Goal: Communication & Community: Answer question/provide support

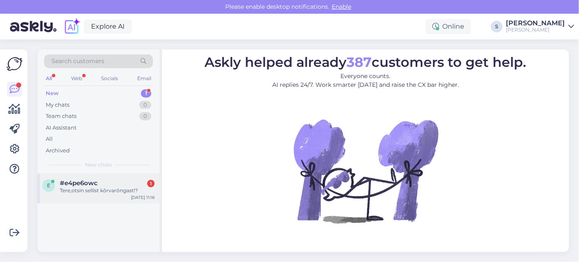
click at [73, 187] on div "Tere,otsin sellist kõrvarõngast!?" at bounding box center [107, 190] width 95 height 7
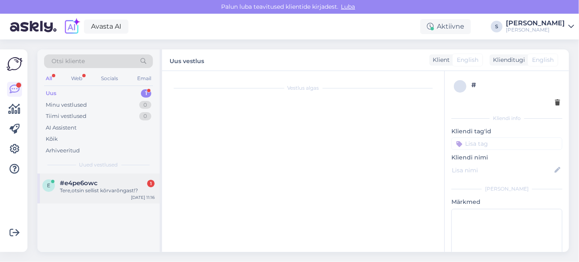
scroll to position [17, 0]
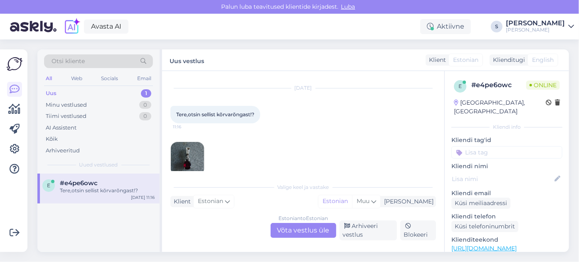
click at [198, 156] on img at bounding box center [187, 158] width 33 height 33
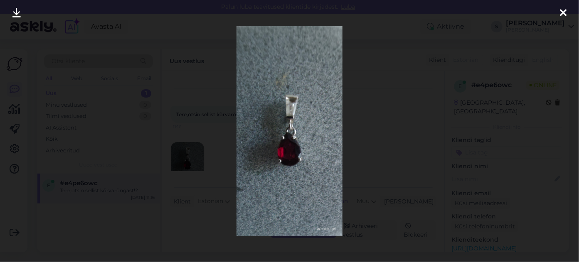
click at [564, 10] on icon at bounding box center [563, 13] width 7 height 11
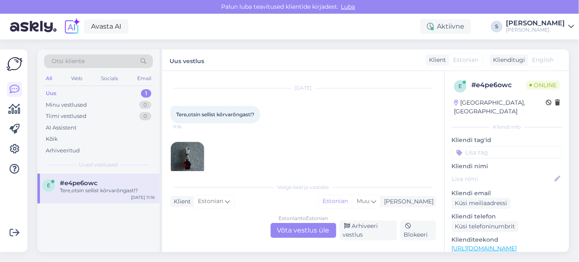
drag, startPoint x: 297, startPoint y: 230, endPoint x: 293, endPoint y: 229, distance: 4.3
click at [294, 229] on div "Estonian to Estonian Võta vestlus üle" at bounding box center [304, 230] width 66 height 15
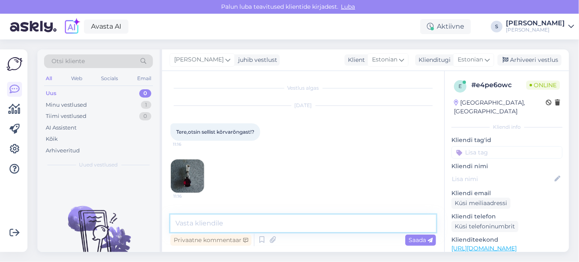
click at [182, 225] on textarea at bounding box center [303, 223] width 266 height 17
type textarea "Tere, vaatame üle, kas sellist on pakkuda. Läheb hetk aega."
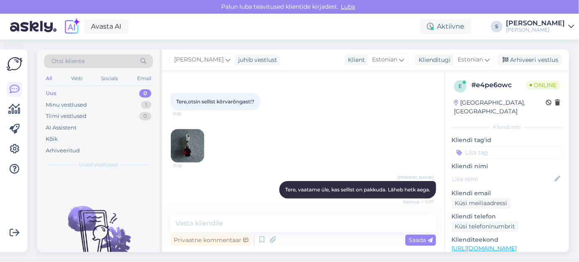
click at [183, 145] on img at bounding box center [187, 145] width 33 height 33
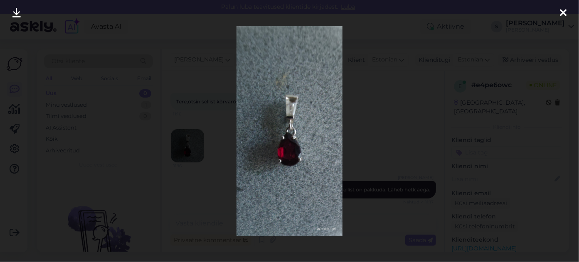
click at [285, 153] on img at bounding box center [290, 131] width 106 height 210
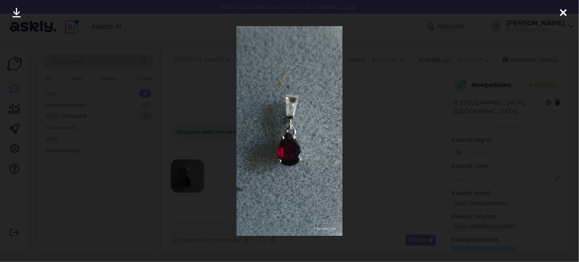
scroll to position [17, 0]
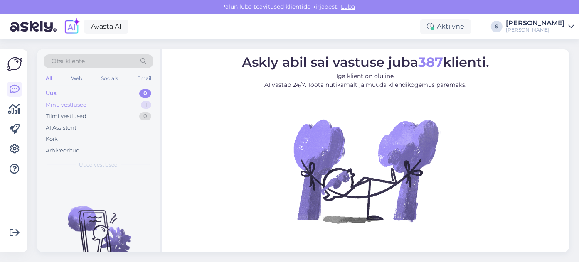
click at [54, 101] on div "Minu vestlused" at bounding box center [66, 105] width 41 height 8
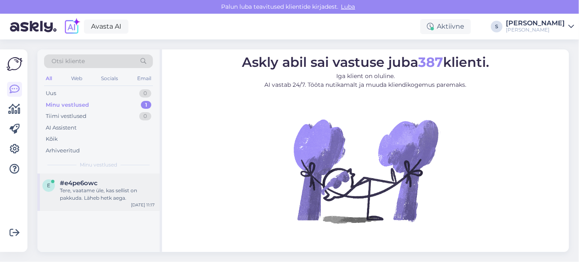
click at [101, 200] on div "Tere, vaatame üle, kas sellist on pakkuda. Läheb hetk aega." at bounding box center [107, 194] width 95 height 15
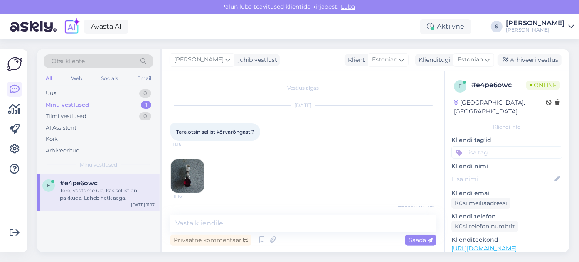
scroll to position [30, 0]
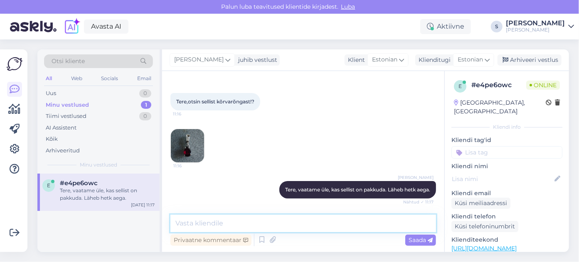
click at [204, 224] on textarea at bounding box center [303, 223] width 266 height 17
type textarea "Kahjuks ei leidnud selliseid kõrvarõngaid."
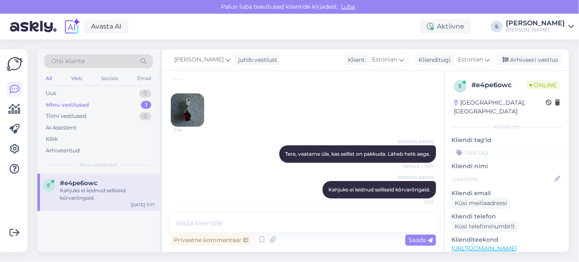
click at [477, 245] on link "https://kamee.ee/page/12/?s=K%C3%B5rvar%C3%B5ngad+h%C3%B5be&post_type=product&t…" at bounding box center [483, 248] width 65 height 7
click at [52, 105] on div "Minu vestlused" at bounding box center [67, 105] width 43 height 8
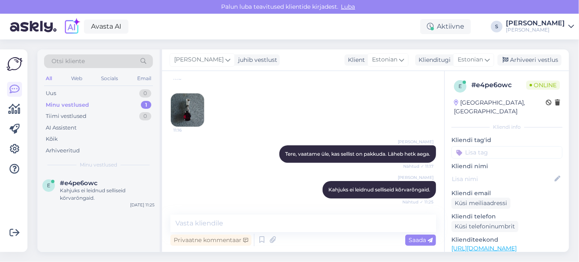
click at [75, 104] on div "Minu vestlused" at bounding box center [67, 105] width 43 height 8
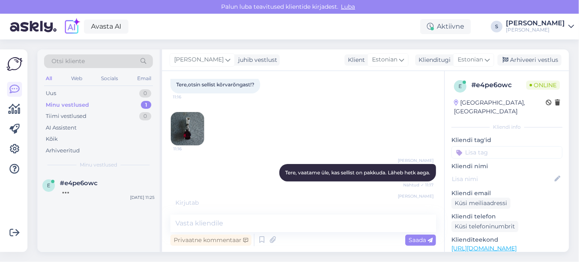
scroll to position [102, 0]
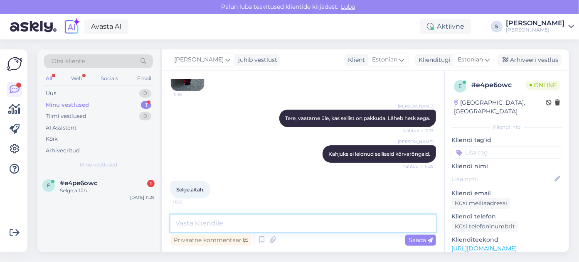
click at [202, 224] on textarea at bounding box center [303, 223] width 266 height 17
type textarea "Kena päeva!"
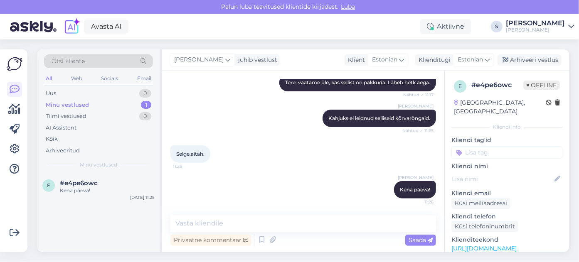
click at [53, 104] on div "Minu vestlused" at bounding box center [67, 105] width 43 height 8
click at [51, 93] on div "Uus" at bounding box center [51, 93] width 10 height 8
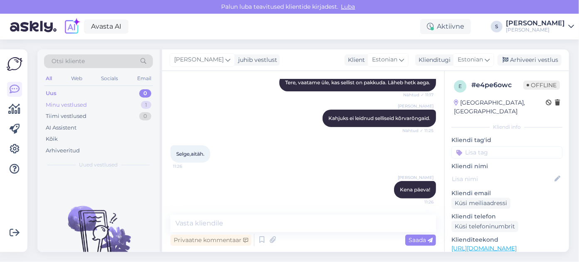
click at [55, 104] on div "Minu vestlused" at bounding box center [66, 105] width 41 height 8
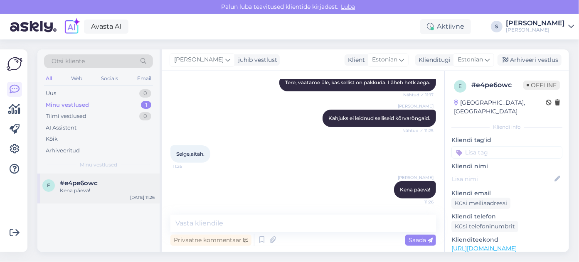
click at [71, 187] on div "Kena päeva!" at bounding box center [107, 190] width 95 height 7
